Goal: Navigation & Orientation: Find specific page/section

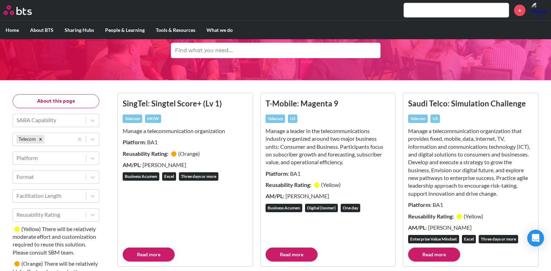
scroll to position [36, 0]
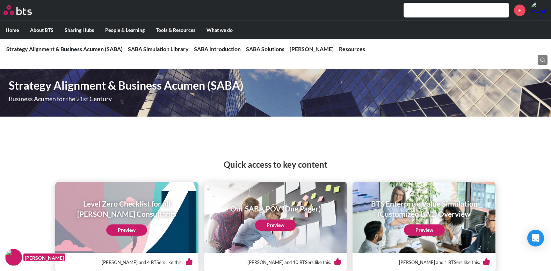
scroll to position [1866, 0]
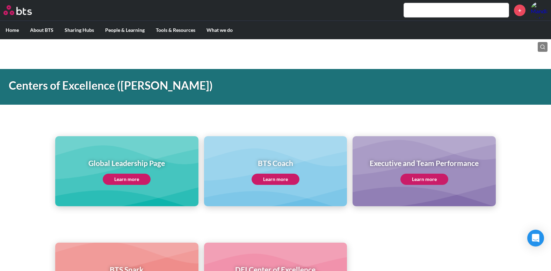
scroll to position [224, 0]
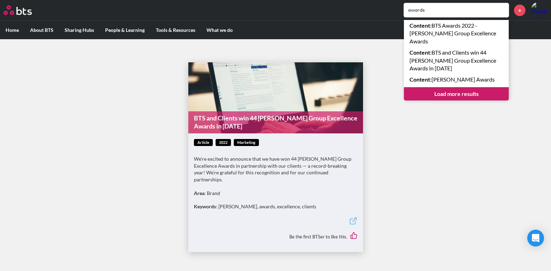
scroll to position [4, 0]
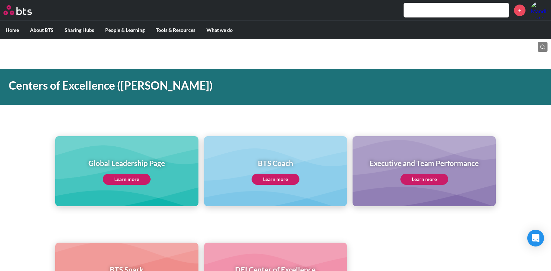
scroll to position [344, 0]
